Goal: Communication & Community: Answer question/provide support

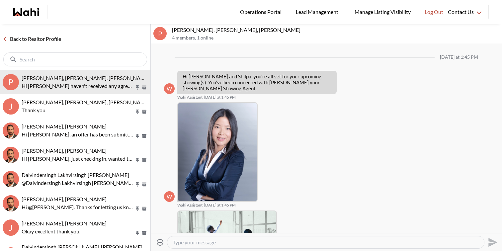
scroll to position [232, 0]
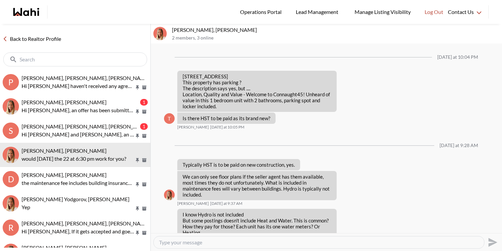
scroll to position [522, 0]
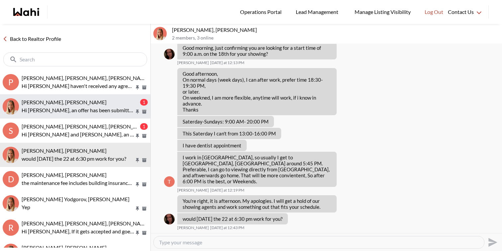
click at [94, 111] on p "Hi [PERSON_NAME], an offer has been submitted for [STREET_ADDRESS][PERSON_NAME]…" at bounding box center [78, 110] width 113 height 8
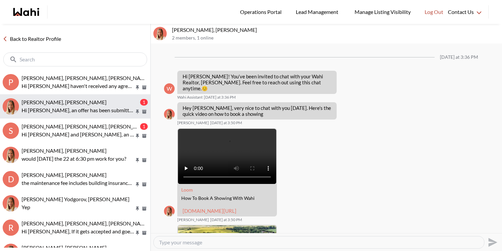
scroll to position [695, 0]
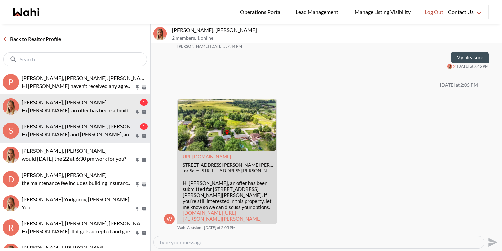
click at [92, 121] on button "S [PERSON_NAME], [PERSON_NAME], [PERSON_NAME] 1 Hi [PERSON_NAME] and [PERSON_NA…" at bounding box center [75, 131] width 150 height 24
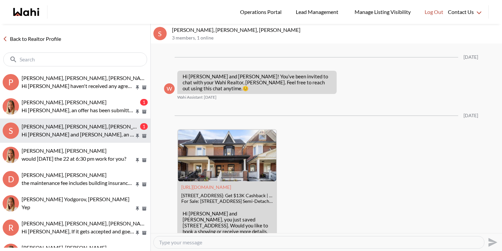
scroll to position [900, 0]
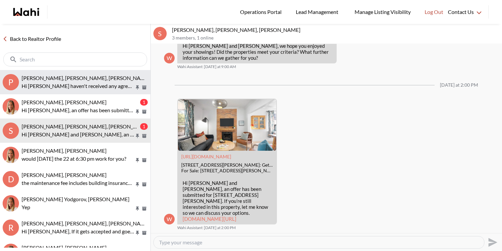
click at [89, 81] on span "[PERSON_NAME], [PERSON_NAME], [PERSON_NAME]" at bounding box center [86, 78] width 129 height 6
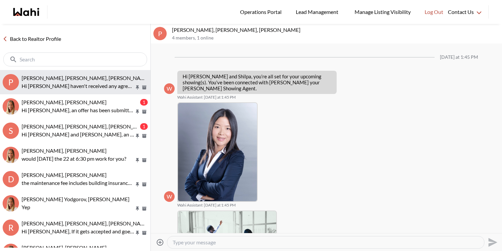
scroll to position [189, 0]
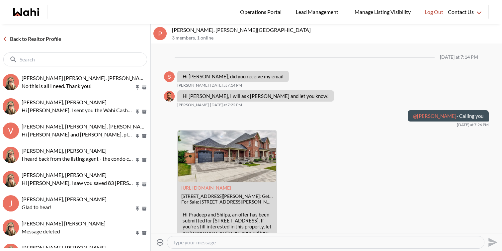
scroll to position [768, 0]
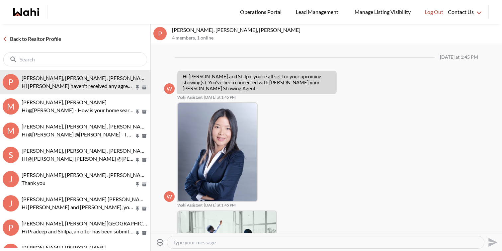
scroll to position [189, 0]
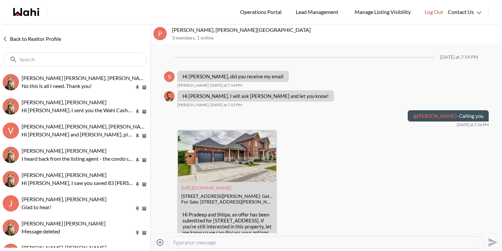
scroll to position [768, 0]
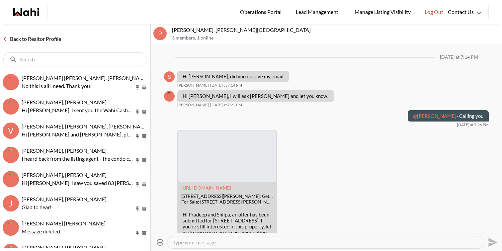
scroll to position [768, 0]
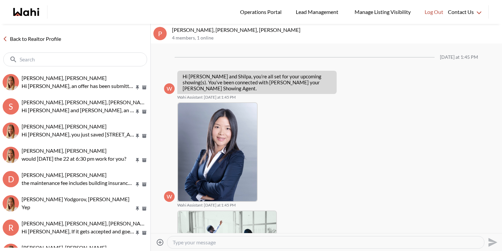
scroll to position [189, 0]
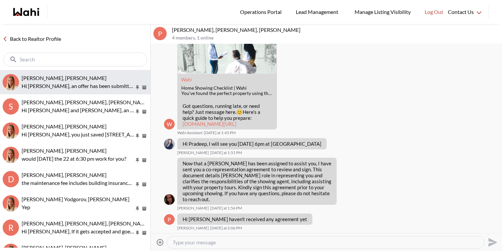
click at [56, 77] on span "Kathy Fratric, Michelle" at bounding box center [64, 78] width 85 height 6
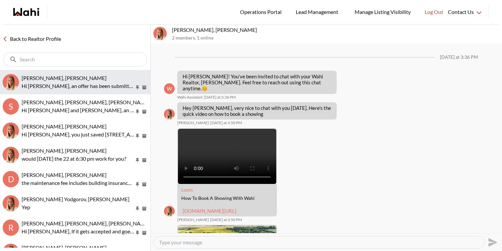
scroll to position [695, 0]
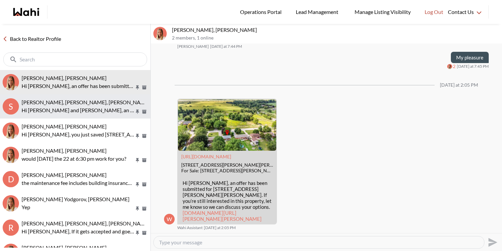
click at [59, 101] on span "Sarah Hunter, Bryce Hunter, Michelle" at bounding box center [86, 102] width 129 height 6
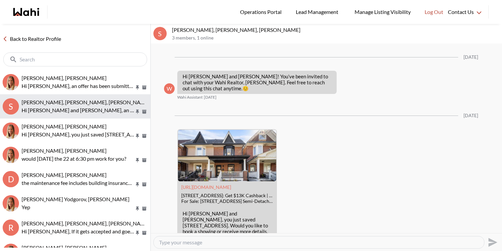
scroll to position [900, 0]
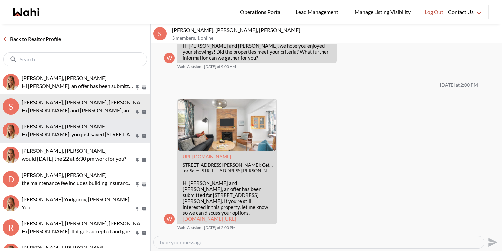
click at [66, 135] on p "Hi Sourav, you just saved 20 Richardson St #2309, Toronto. Would you like to bo…" at bounding box center [78, 135] width 113 height 8
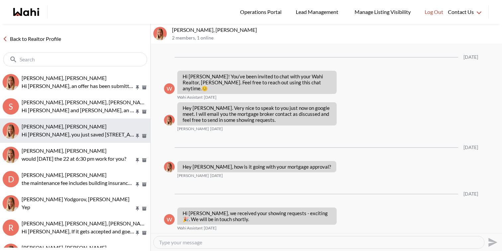
scroll to position [415, 0]
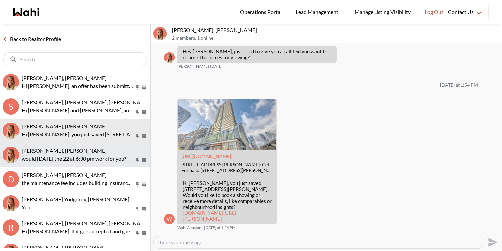
click at [68, 150] on span "TIGRAN ARUSTAMYAN, Michelle" at bounding box center [64, 151] width 85 height 6
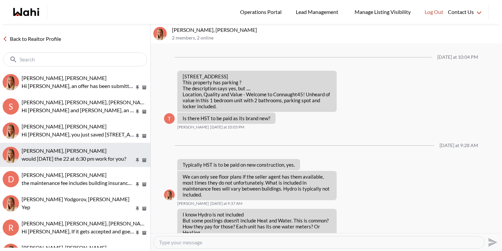
scroll to position [522, 0]
